Goal: Task Accomplishment & Management: Manage account settings

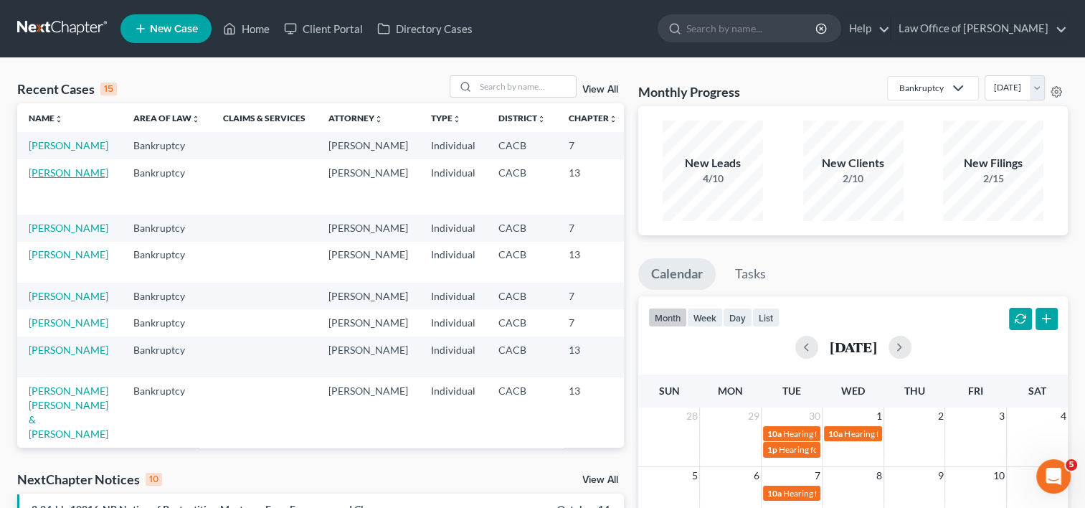
click at [47, 179] on link "[PERSON_NAME]" at bounding box center [69, 172] width 80 height 12
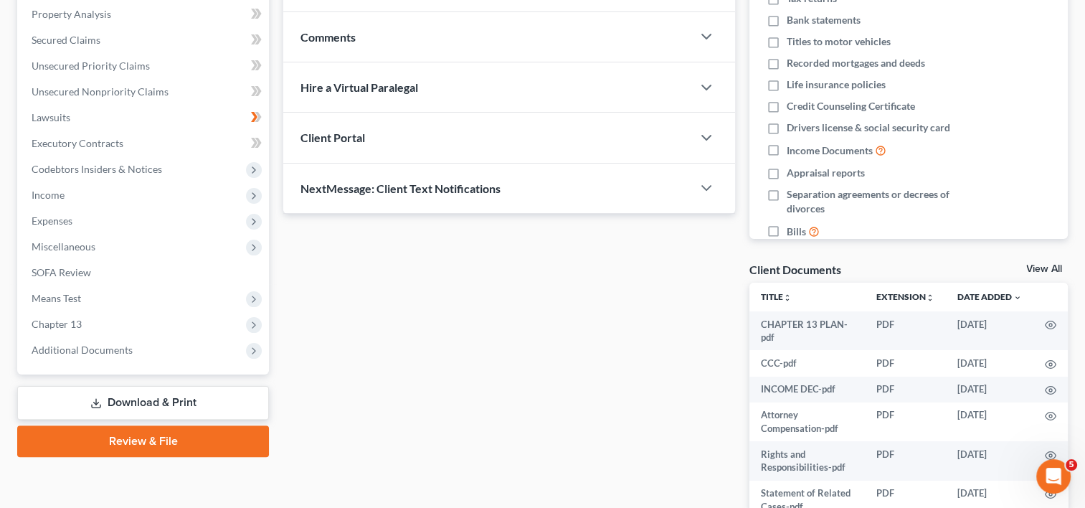
scroll to position [279, 0]
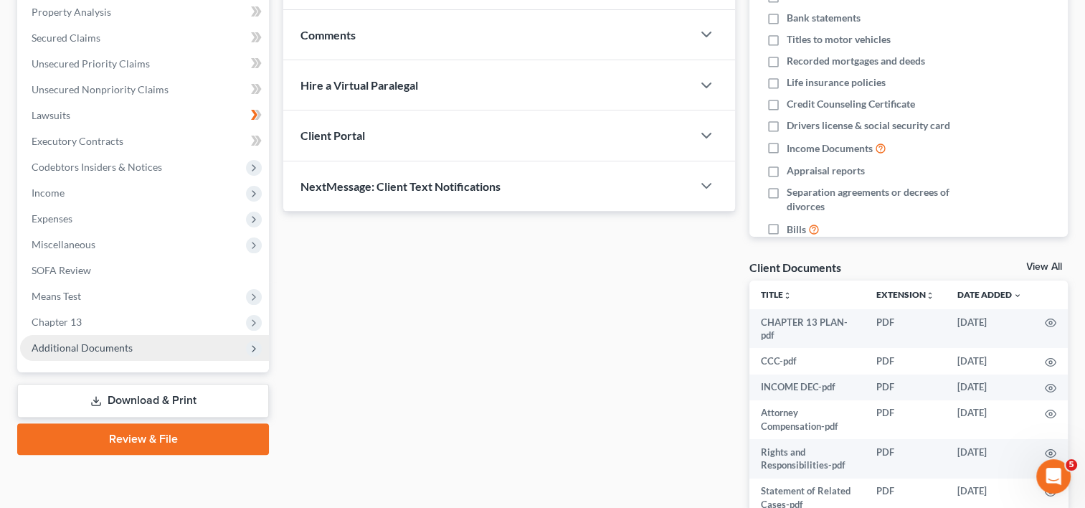
click at [122, 345] on span "Additional Documents" at bounding box center [82, 347] width 101 height 12
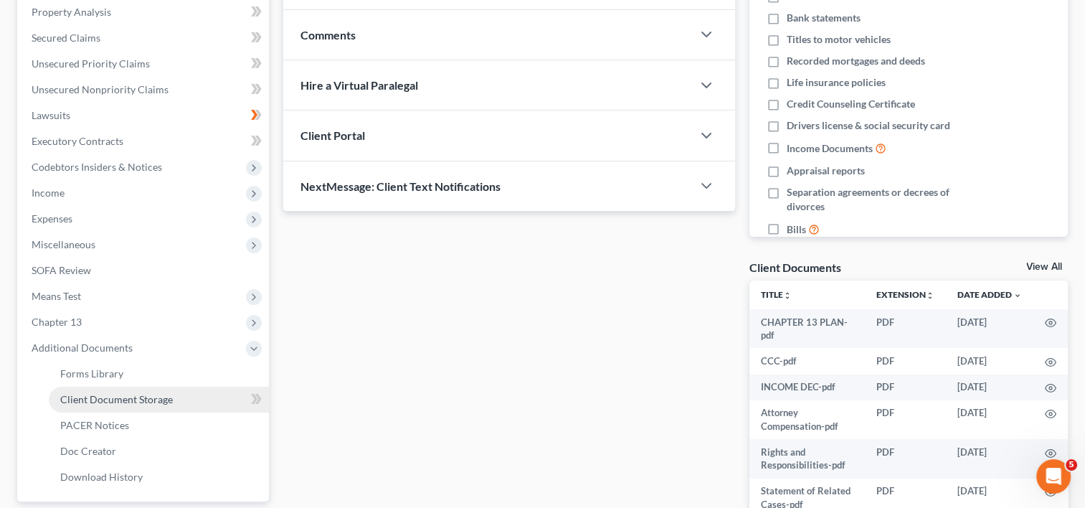
click at [127, 389] on link "Client Document Storage" at bounding box center [159, 400] width 220 height 26
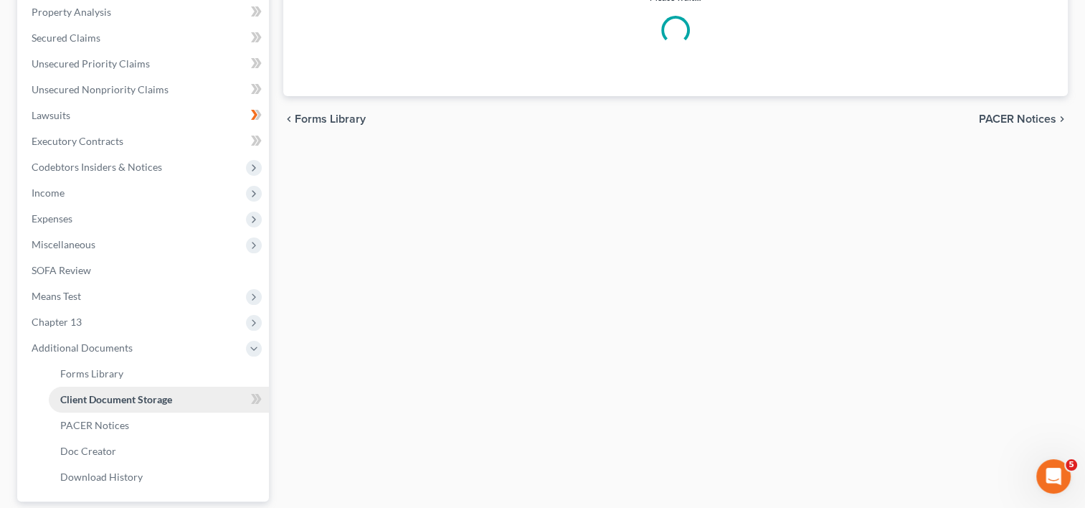
scroll to position [238, 0]
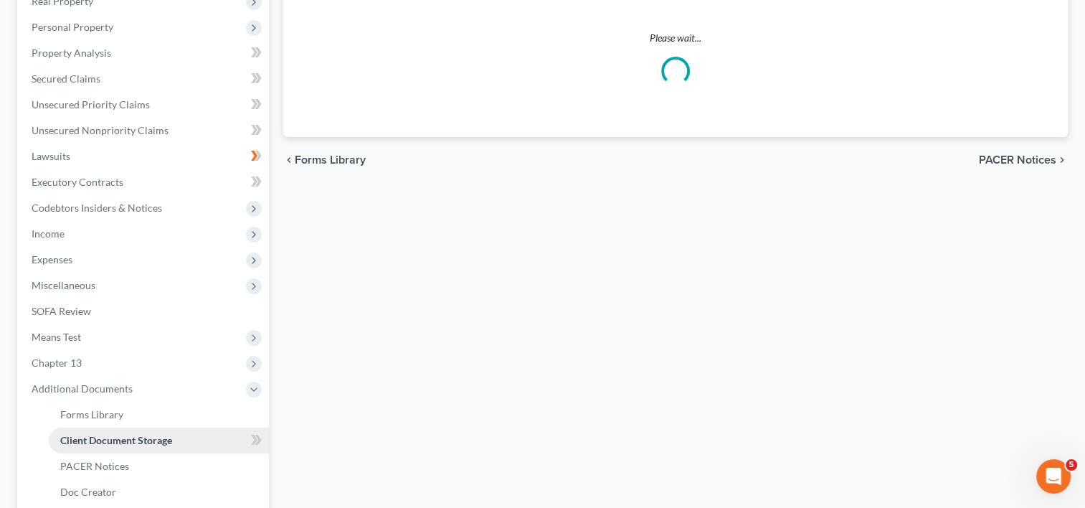
select select "60"
select select "59"
select select "52"
select select "53"
select select "57"
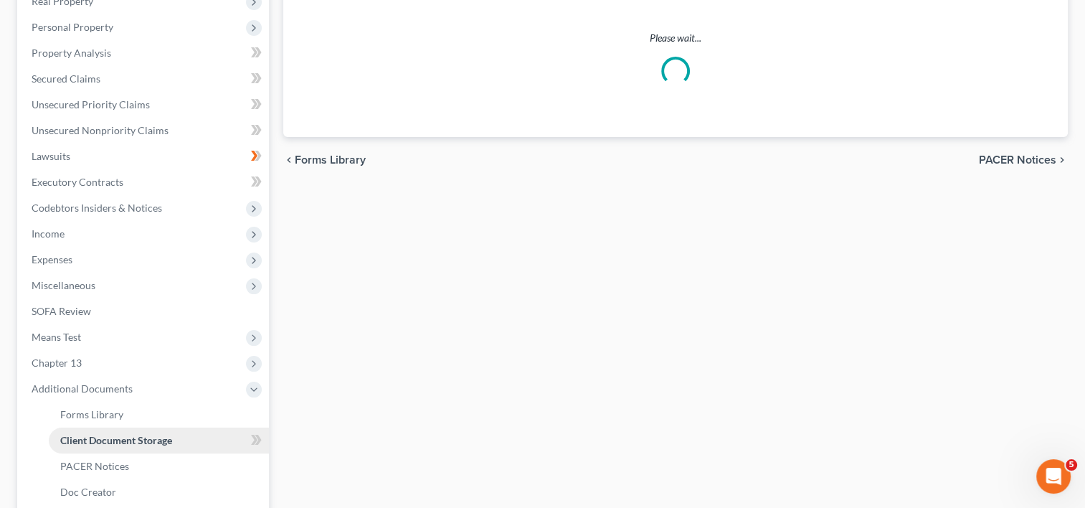
select select "56"
select select "65"
select select "41"
select select "33"
select select "30"
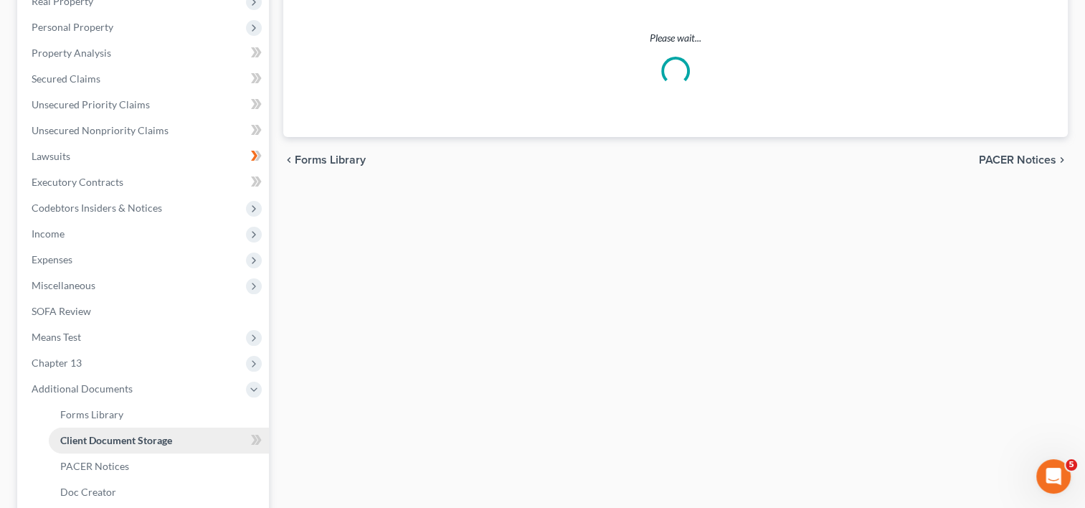
select select "19"
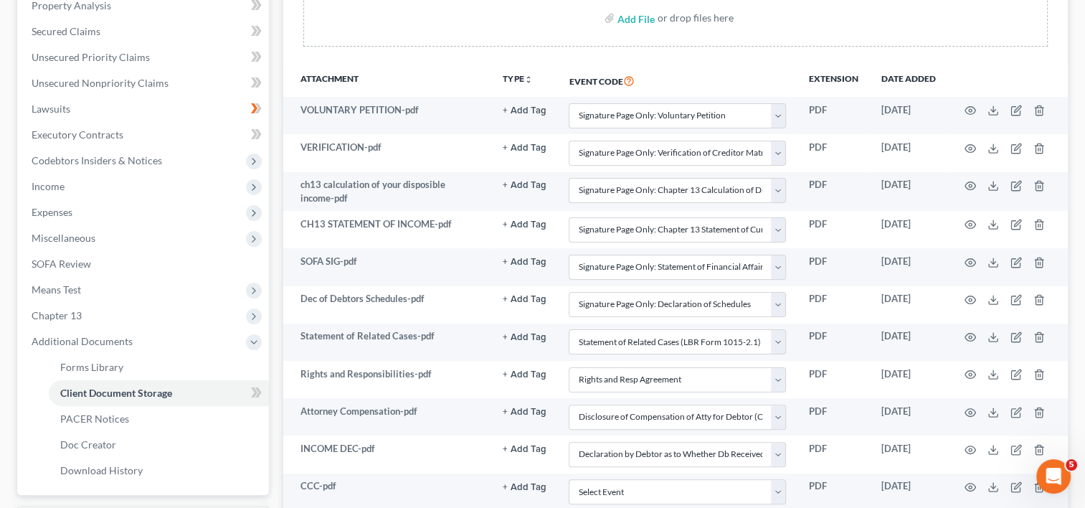
scroll to position [0, 0]
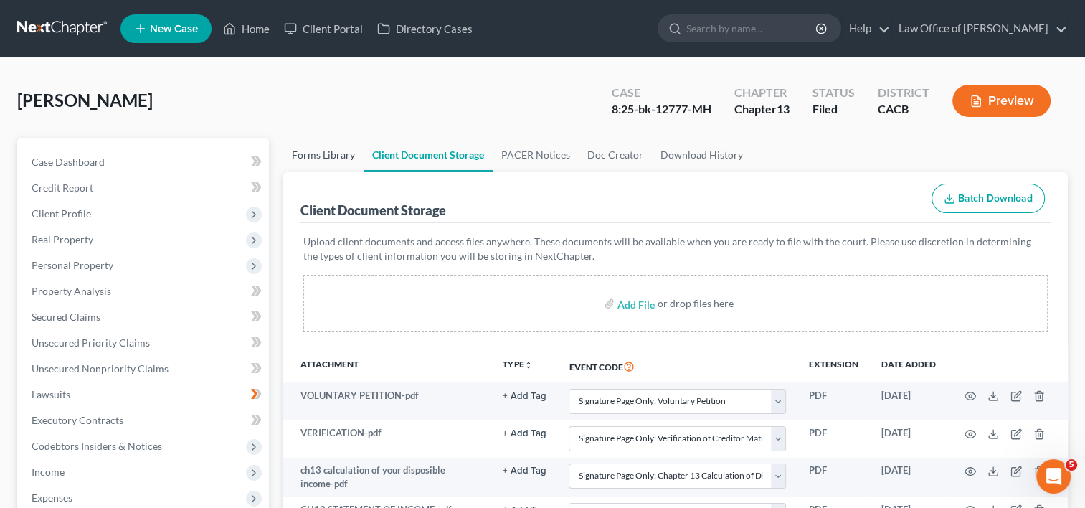
click at [308, 155] on link "Forms Library" at bounding box center [323, 155] width 80 height 34
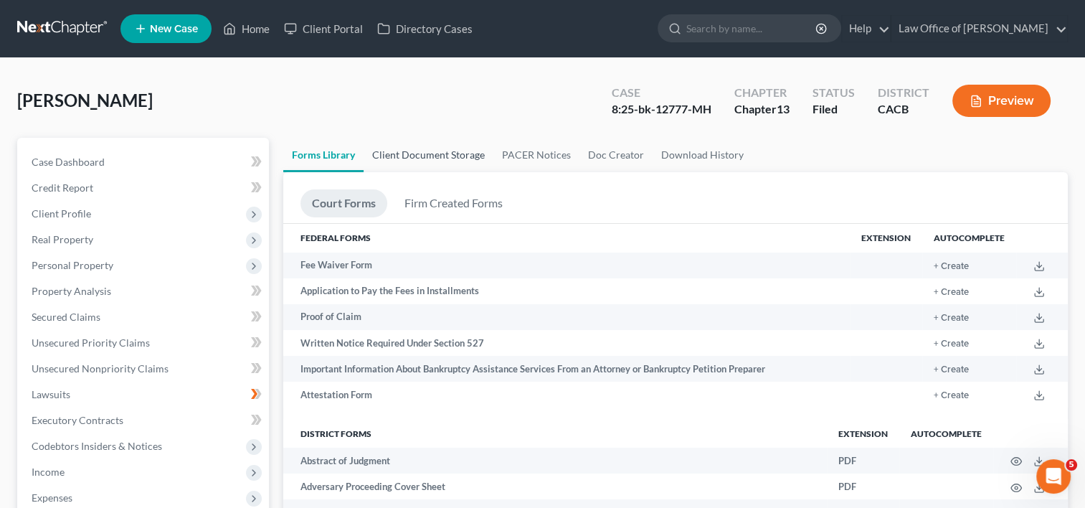
click at [431, 152] on link "Client Document Storage" at bounding box center [429, 155] width 130 height 34
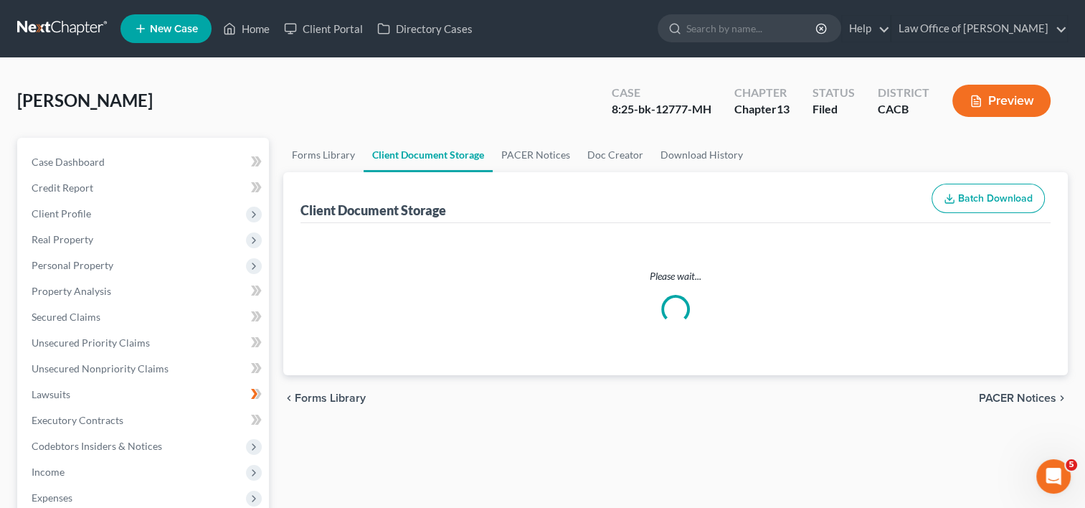
select select "60"
select select "59"
select select "52"
select select "53"
select select "57"
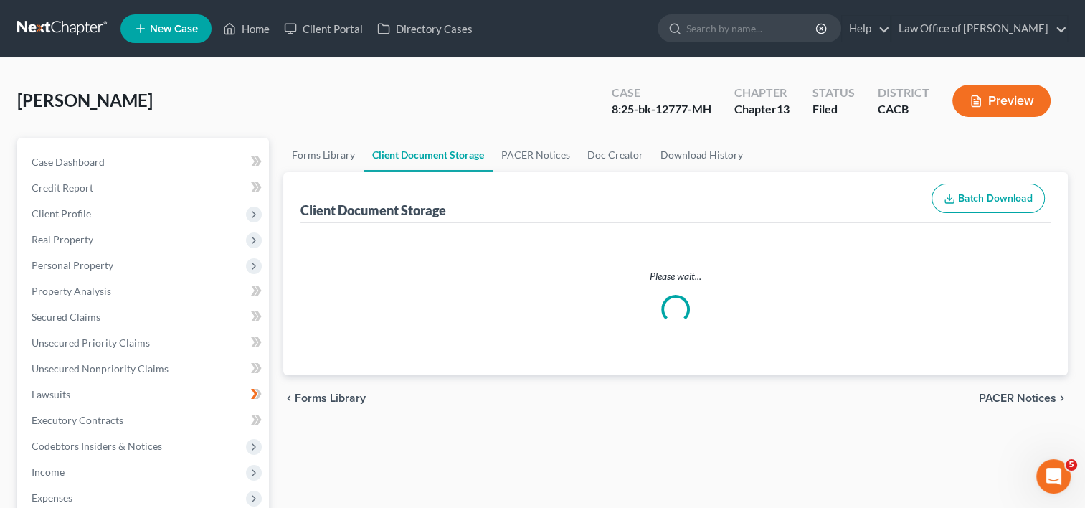
select select "56"
select select "65"
select select "41"
select select "33"
select select "30"
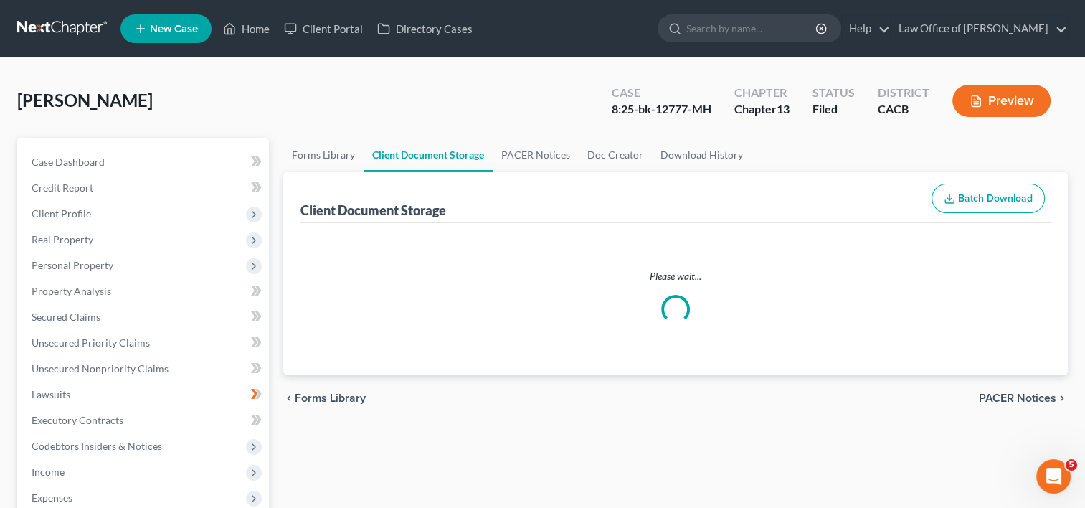
select select "19"
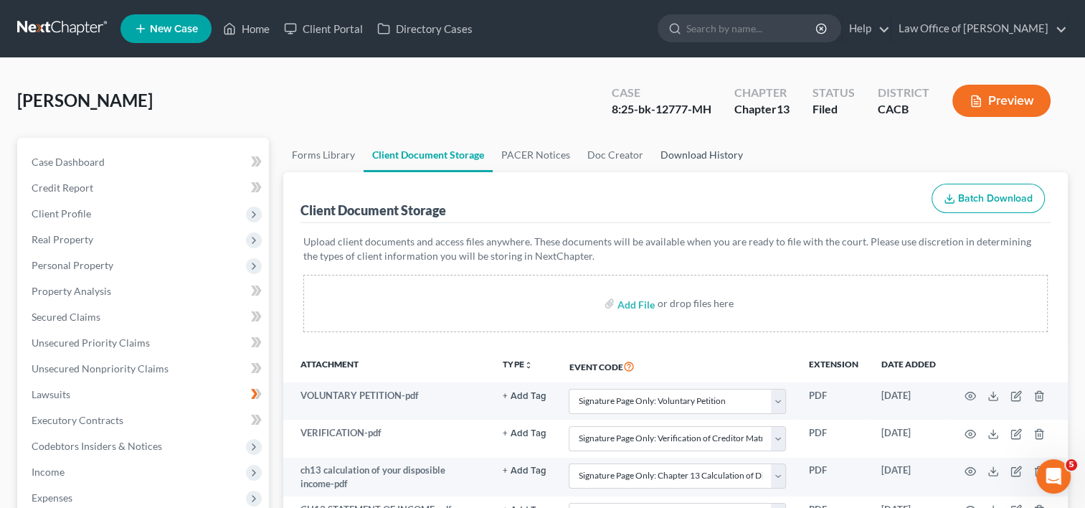
click at [711, 156] on link "Download History" at bounding box center [702, 155] width 100 height 34
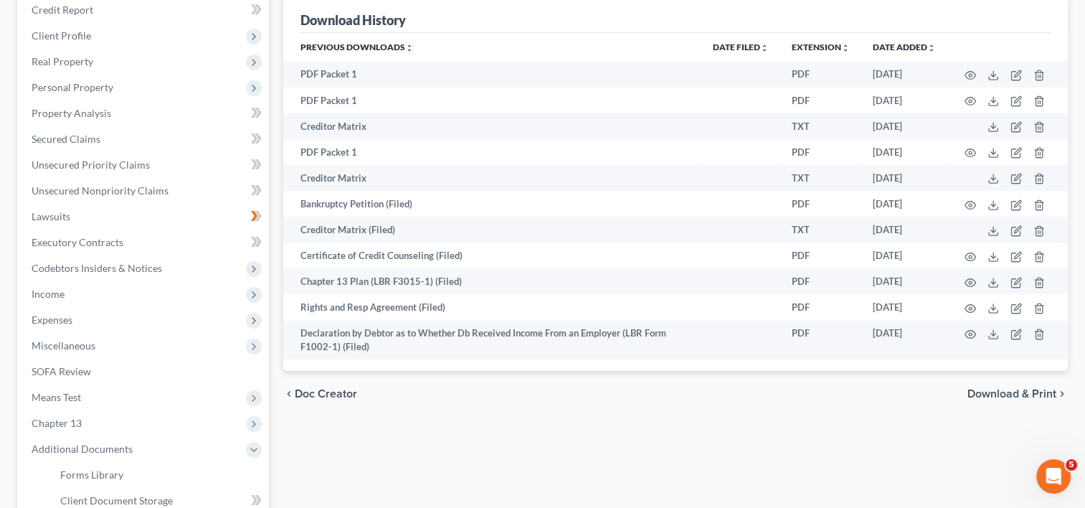
scroll to position [177, 0]
